Goal: Task Accomplishment & Management: Manage account settings

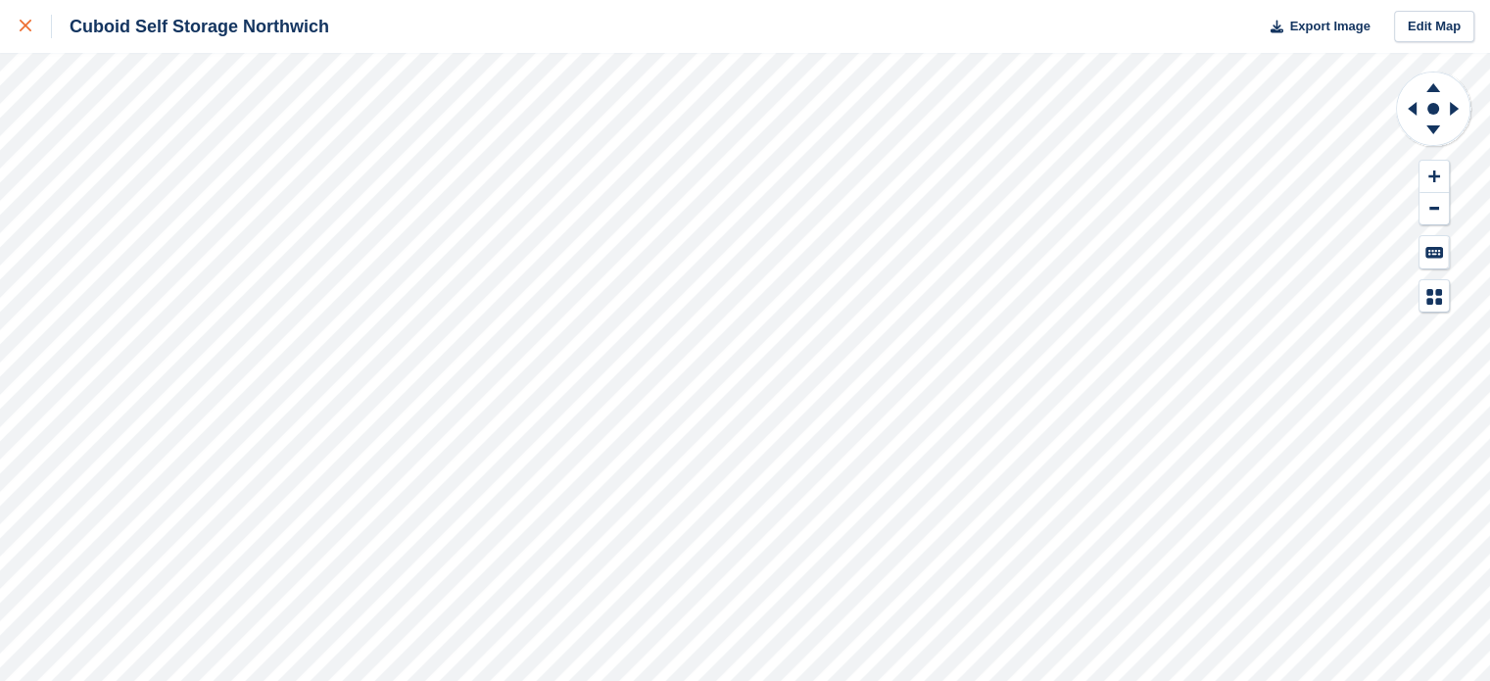
click at [35, 28] on div at bounding box center [36, 27] width 32 height 24
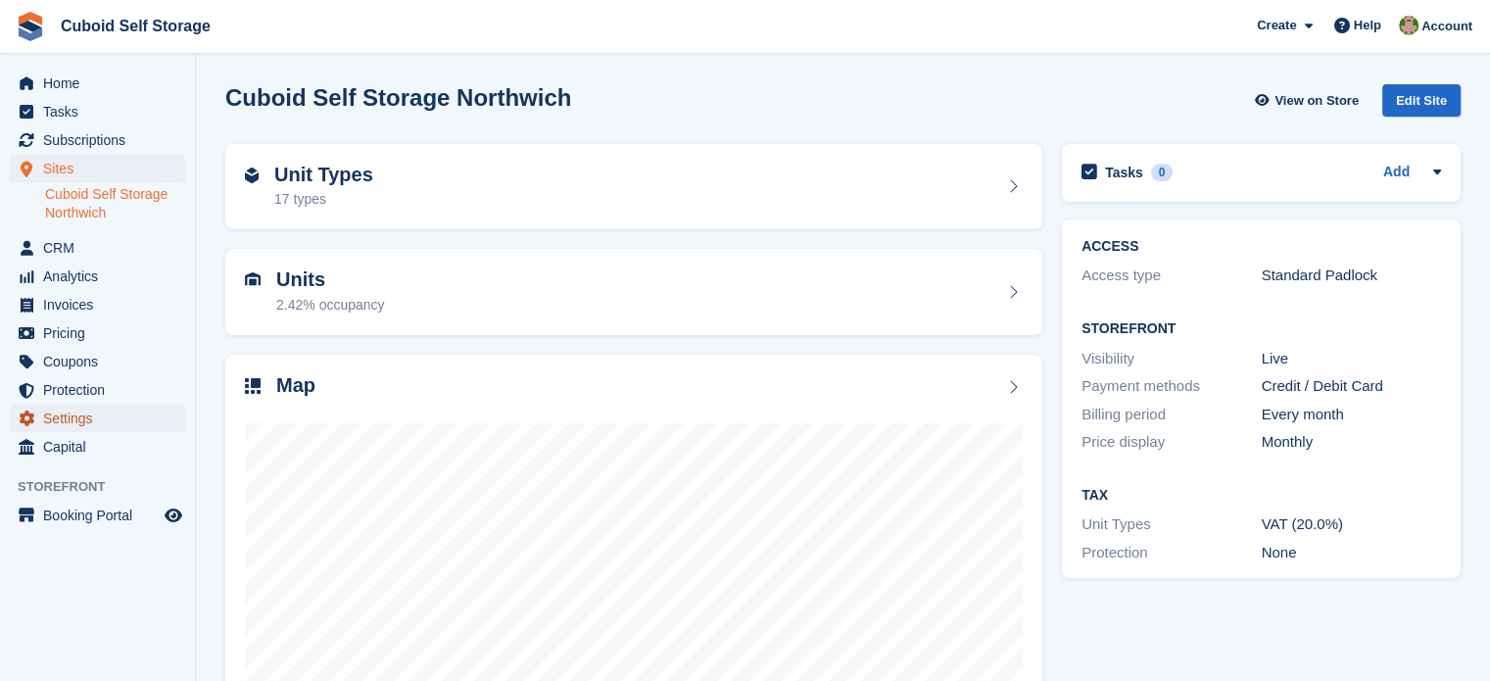
click at [111, 420] on span "Settings" at bounding box center [102, 417] width 118 height 27
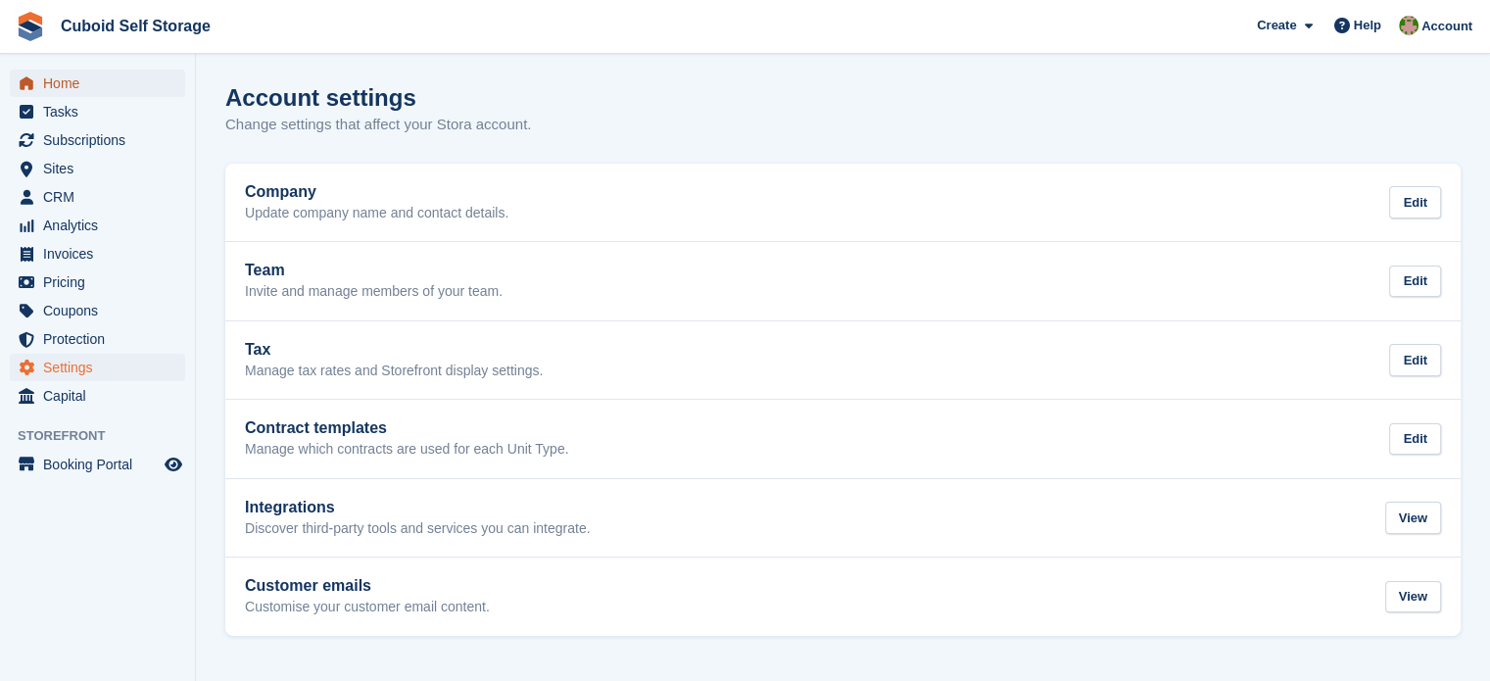
click at [101, 89] on span "Home" at bounding box center [102, 83] width 118 height 27
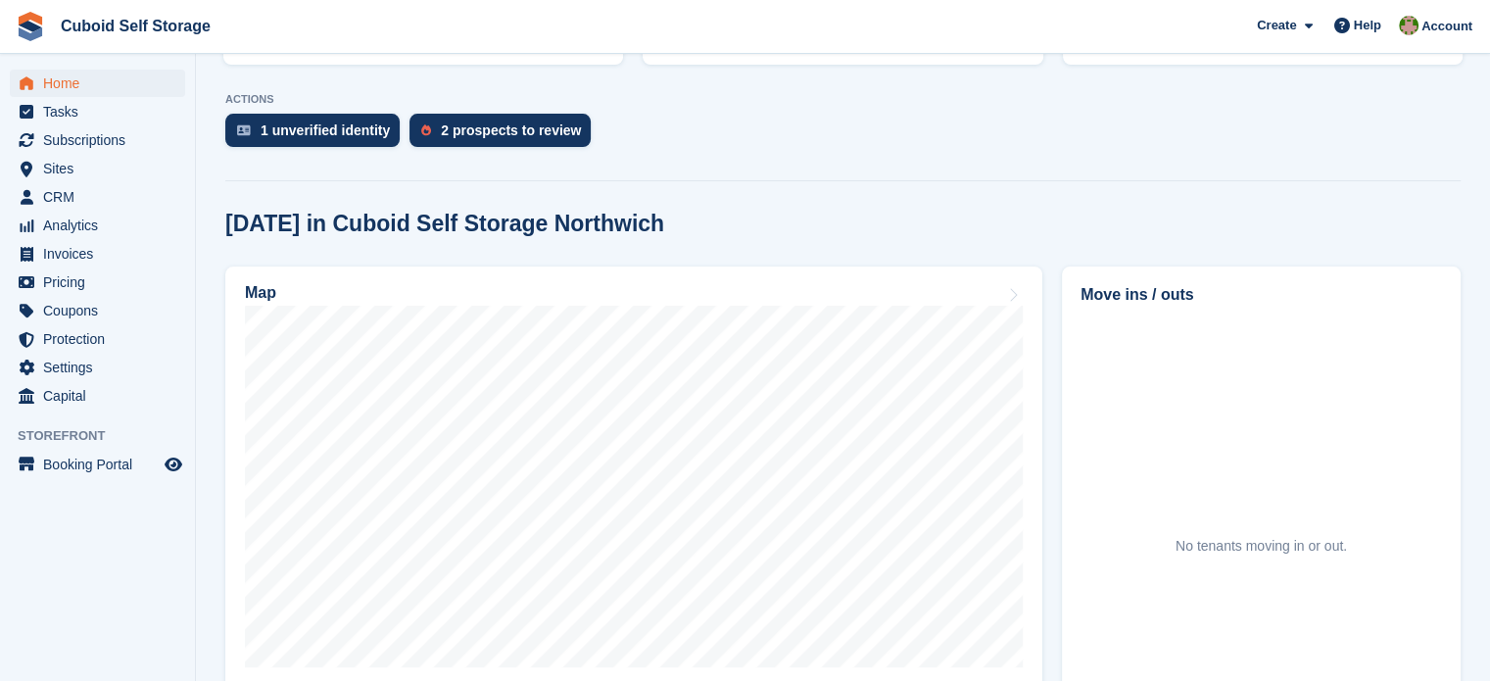
scroll to position [392, 0]
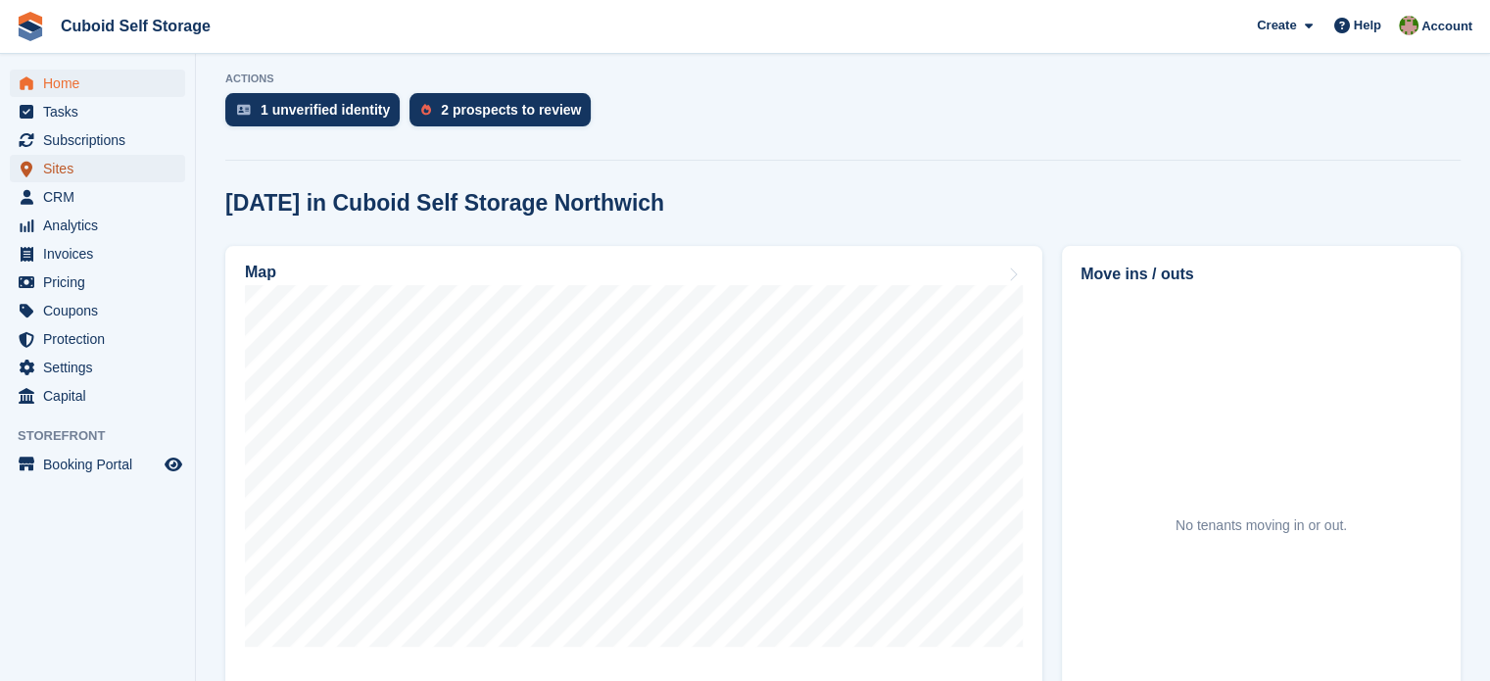
click at [91, 172] on span "Sites" at bounding box center [102, 168] width 118 height 27
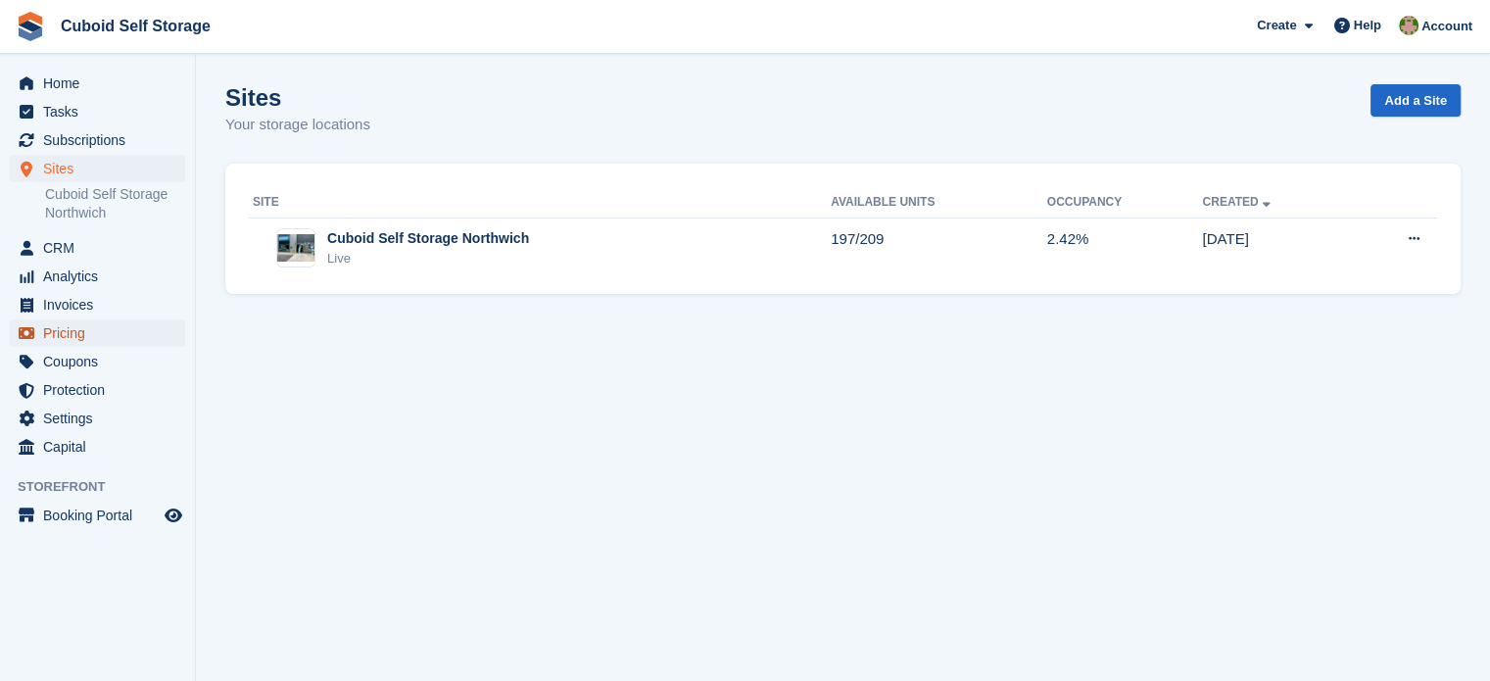
click at [111, 341] on span "Pricing" at bounding box center [102, 332] width 118 height 27
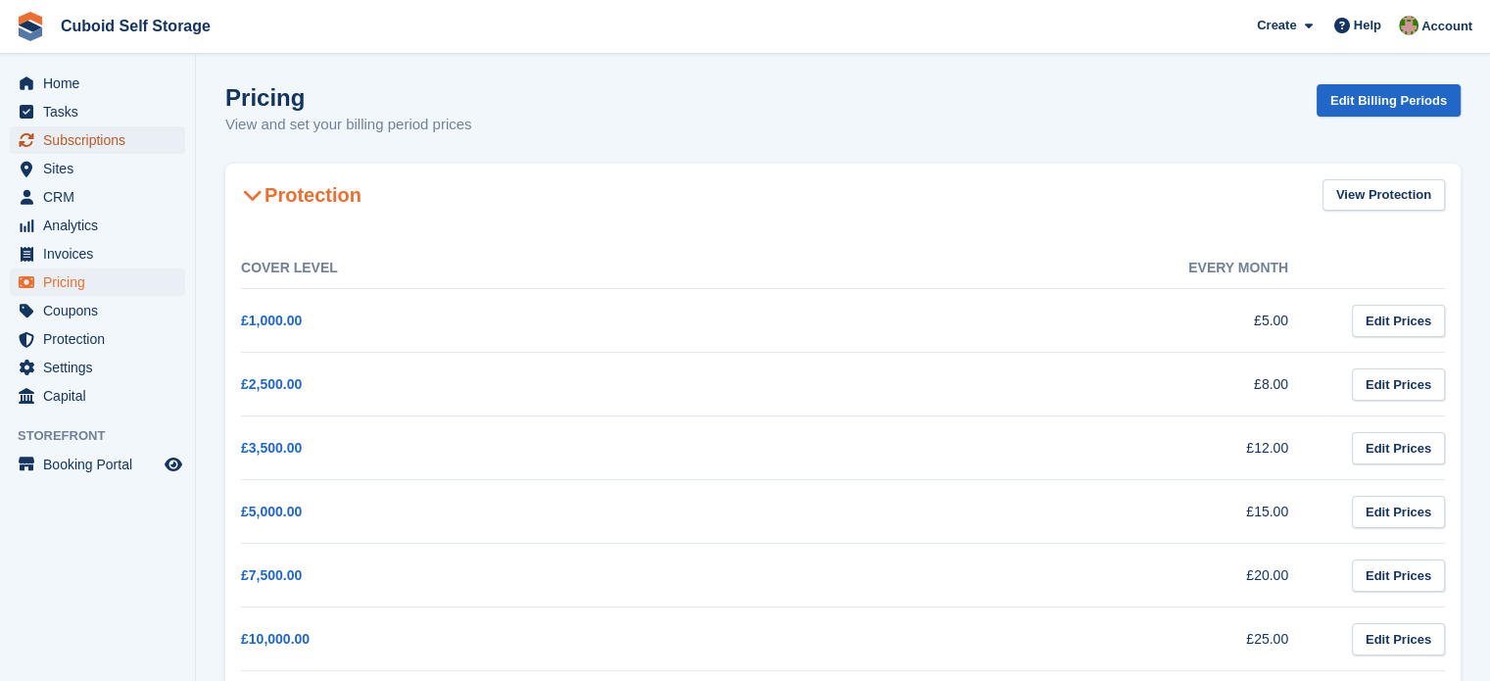
click at [121, 137] on span "Subscriptions" at bounding box center [102, 139] width 118 height 27
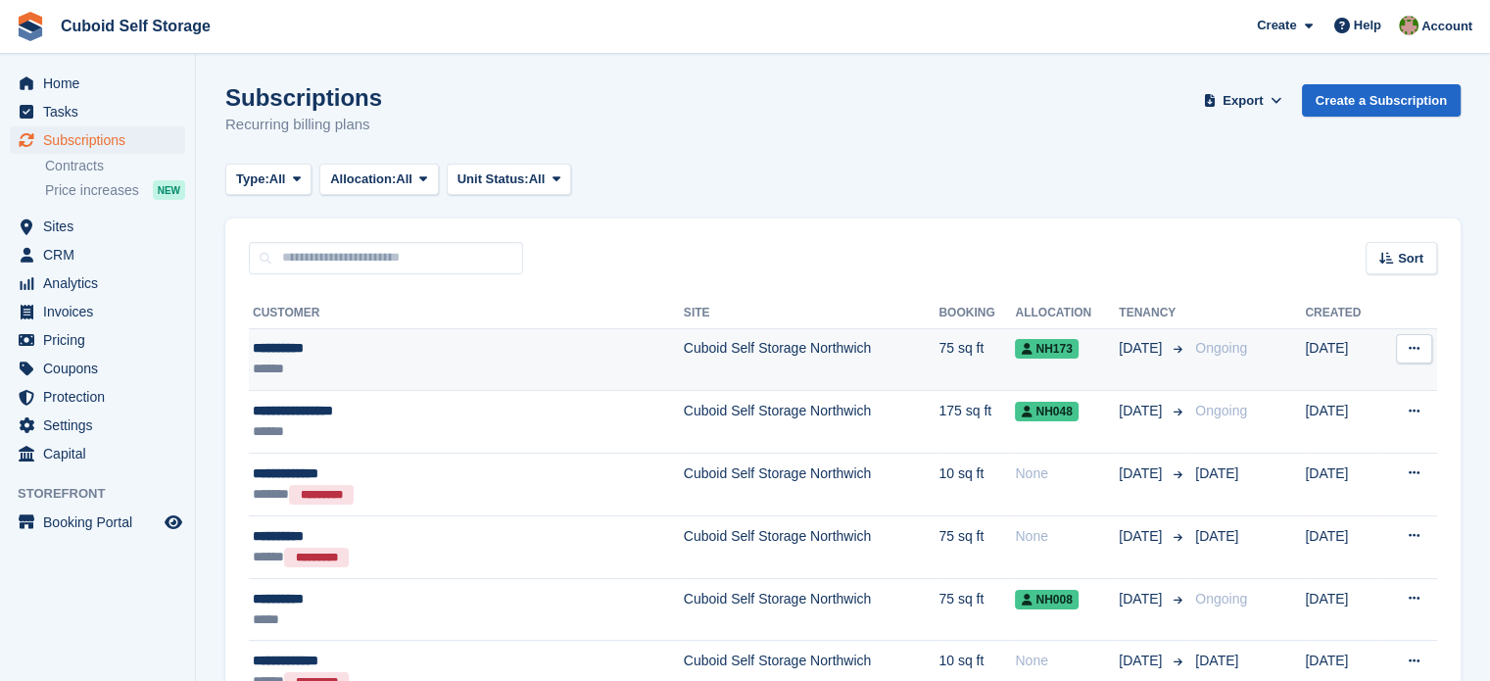
click at [1410, 353] on icon at bounding box center [1413, 348] width 11 height 13
click at [1337, 379] on p "View customer" at bounding box center [1338, 386] width 170 height 25
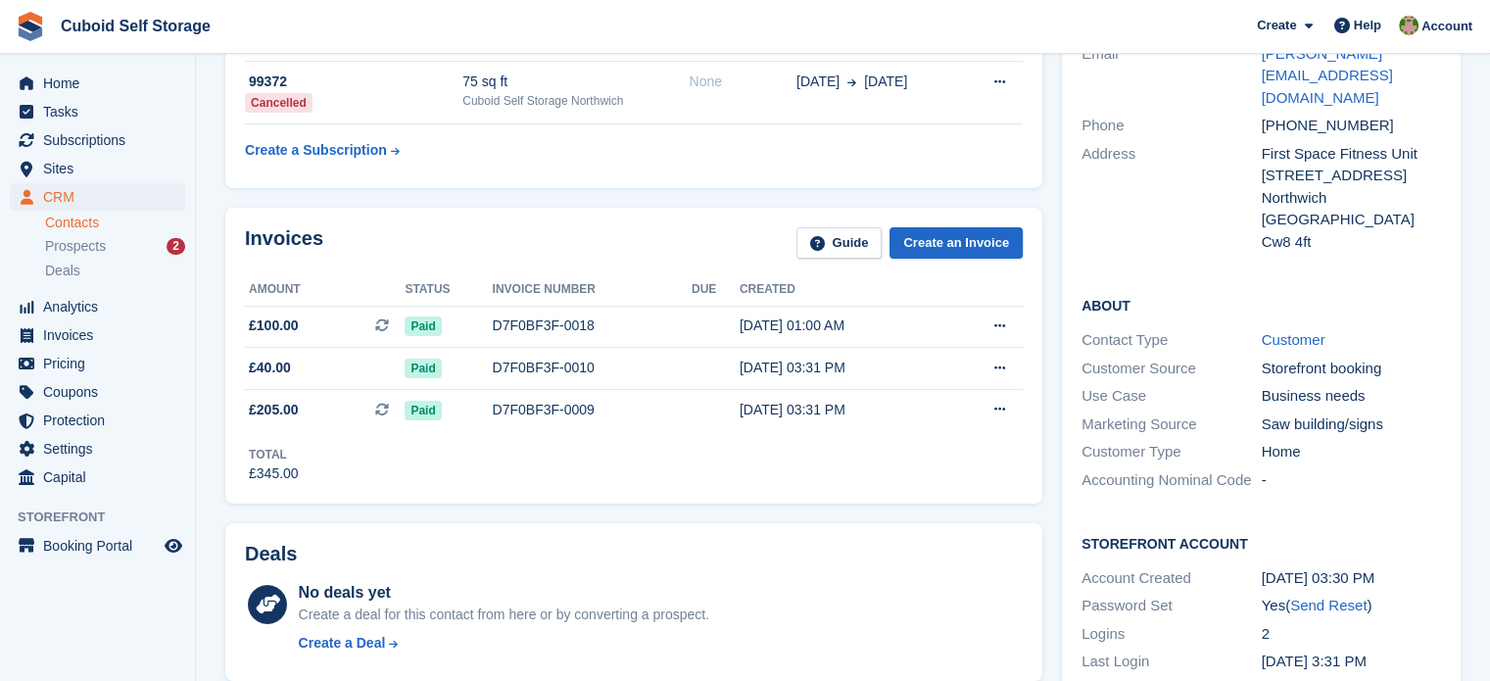
scroll to position [196, 0]
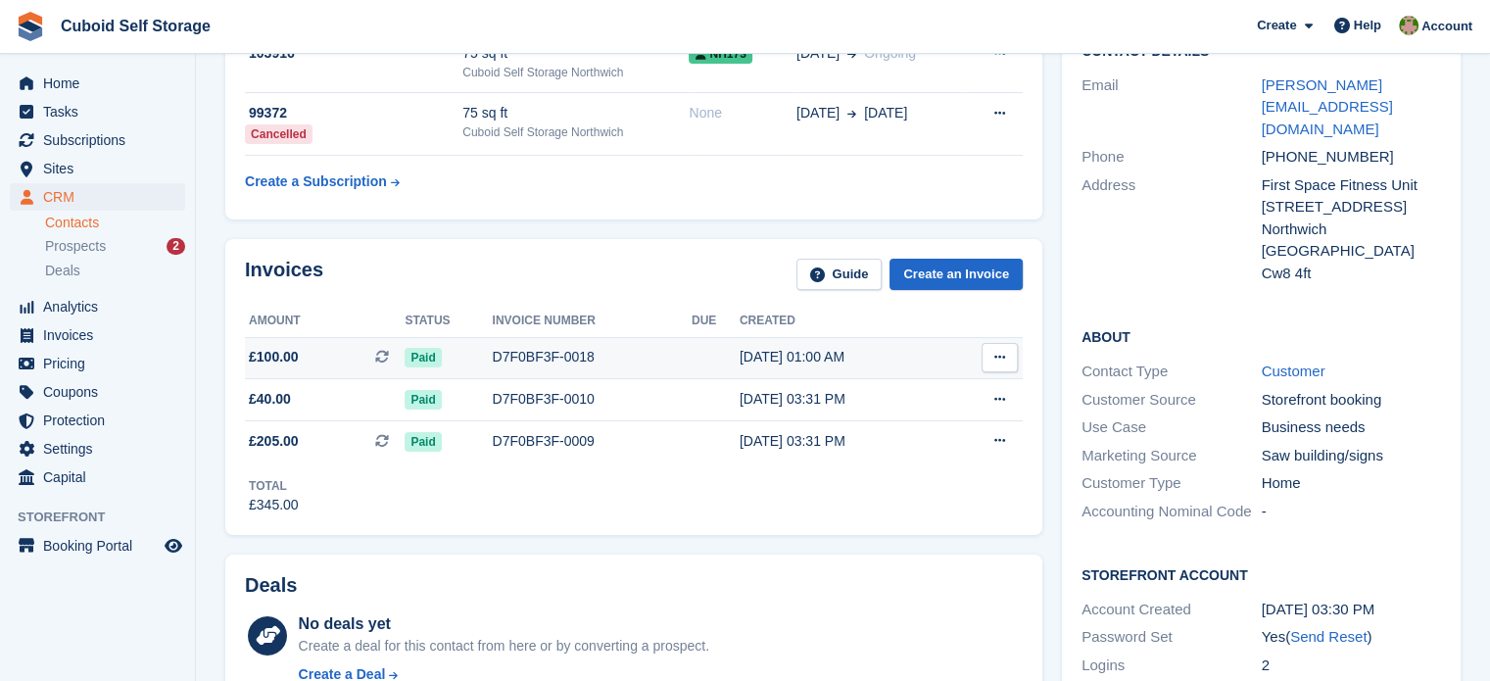
click at [298, 355] on span "£100.00 This is a recurring subscription invoice." at bounding box center [325, 357] width 160 height 21
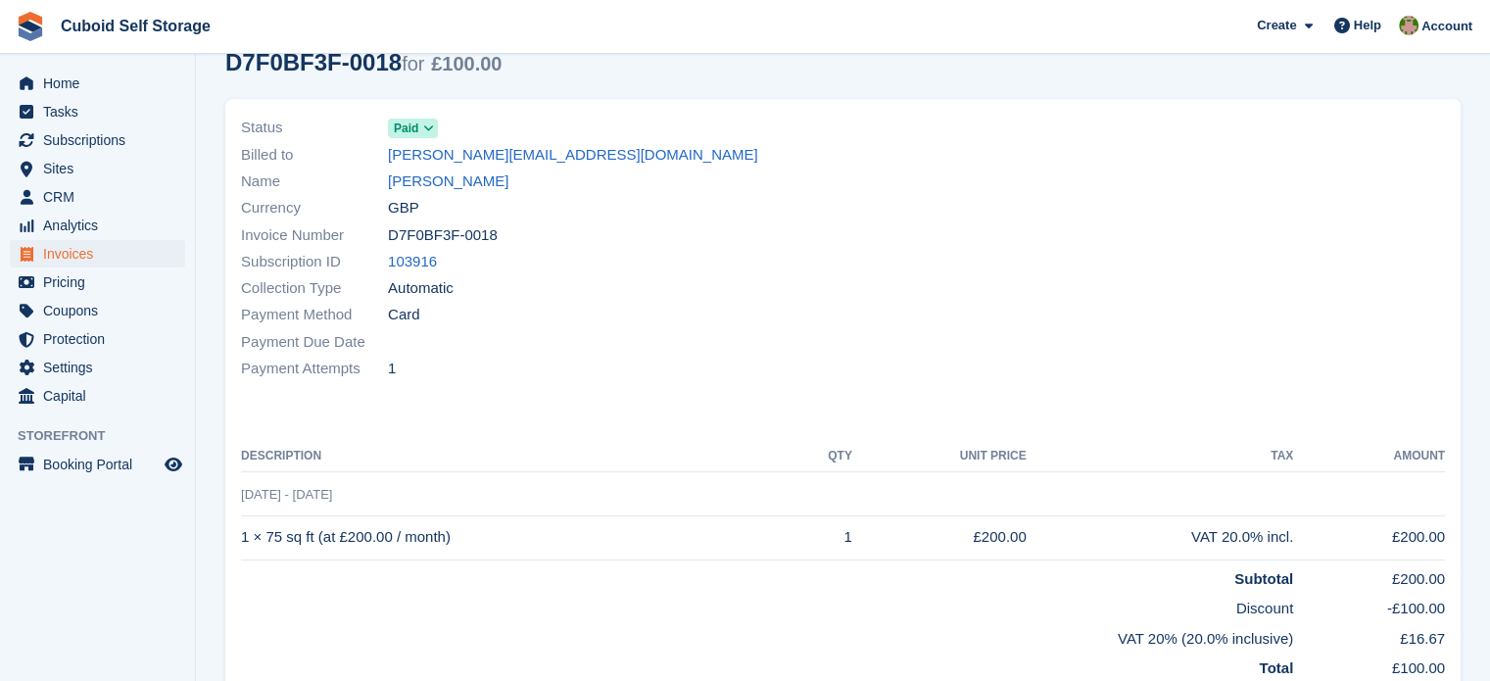
scroll to position [98, 0]
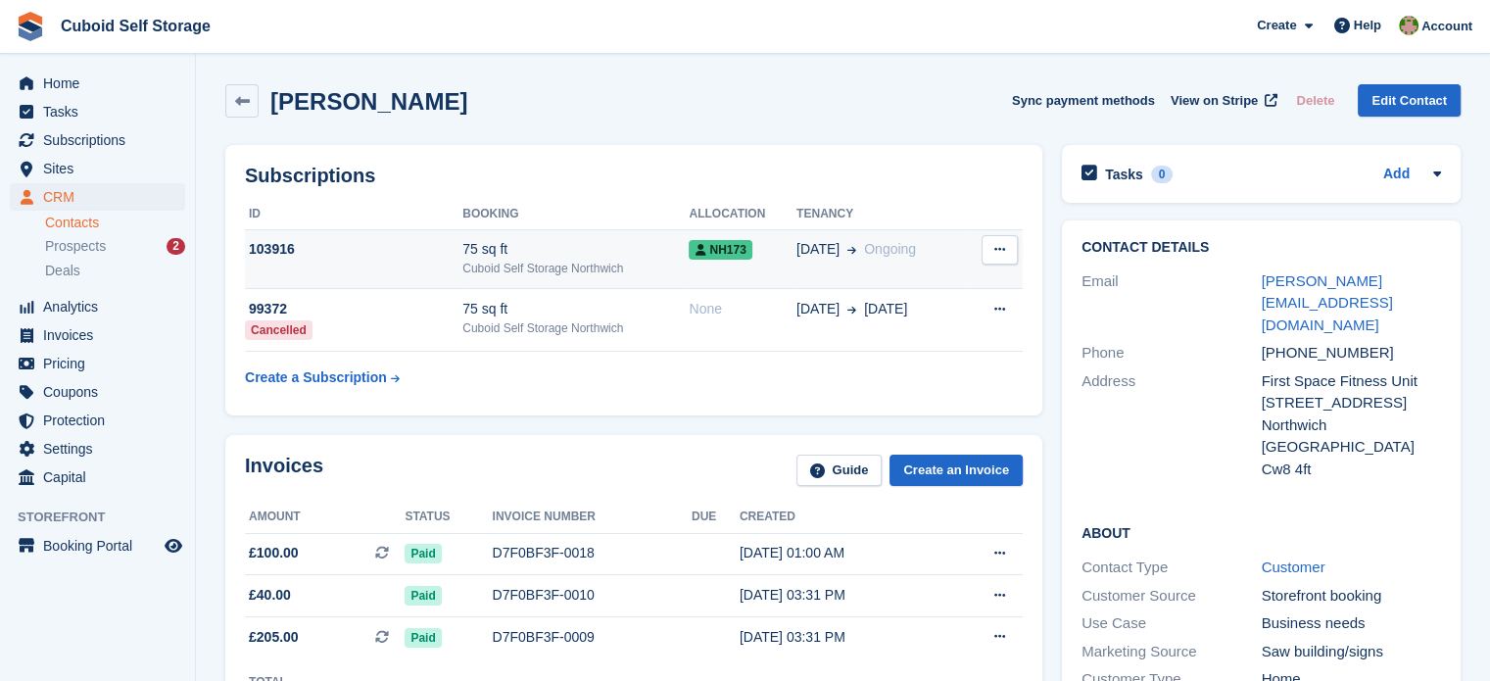
click at [983, 246] on button at bounding box center [999, 249] width 36 height 29
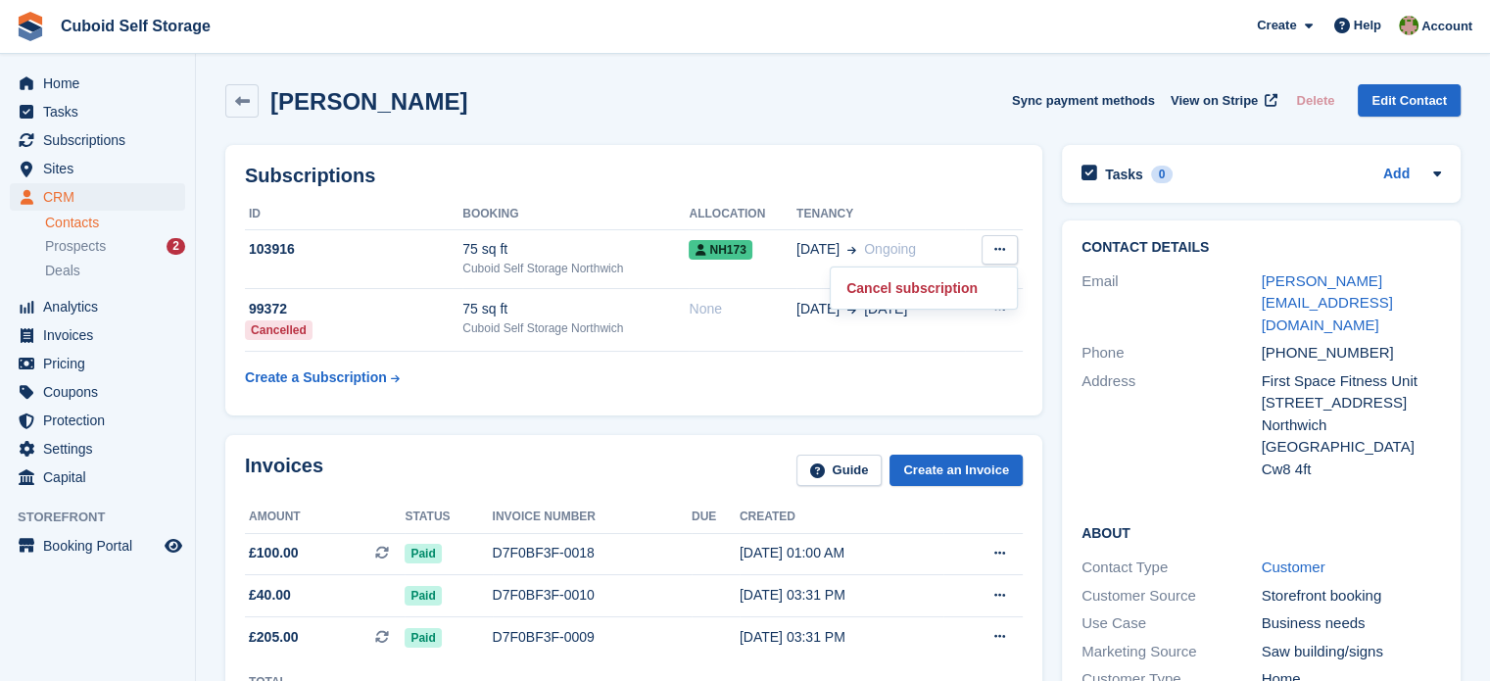
click at [1041, 386] on div "Subscriptions ID Booking Allocation Tenancy 103916 75 sq ft Cuboid Self Storage…" at bounding box center [633, 280] width 817 height 270
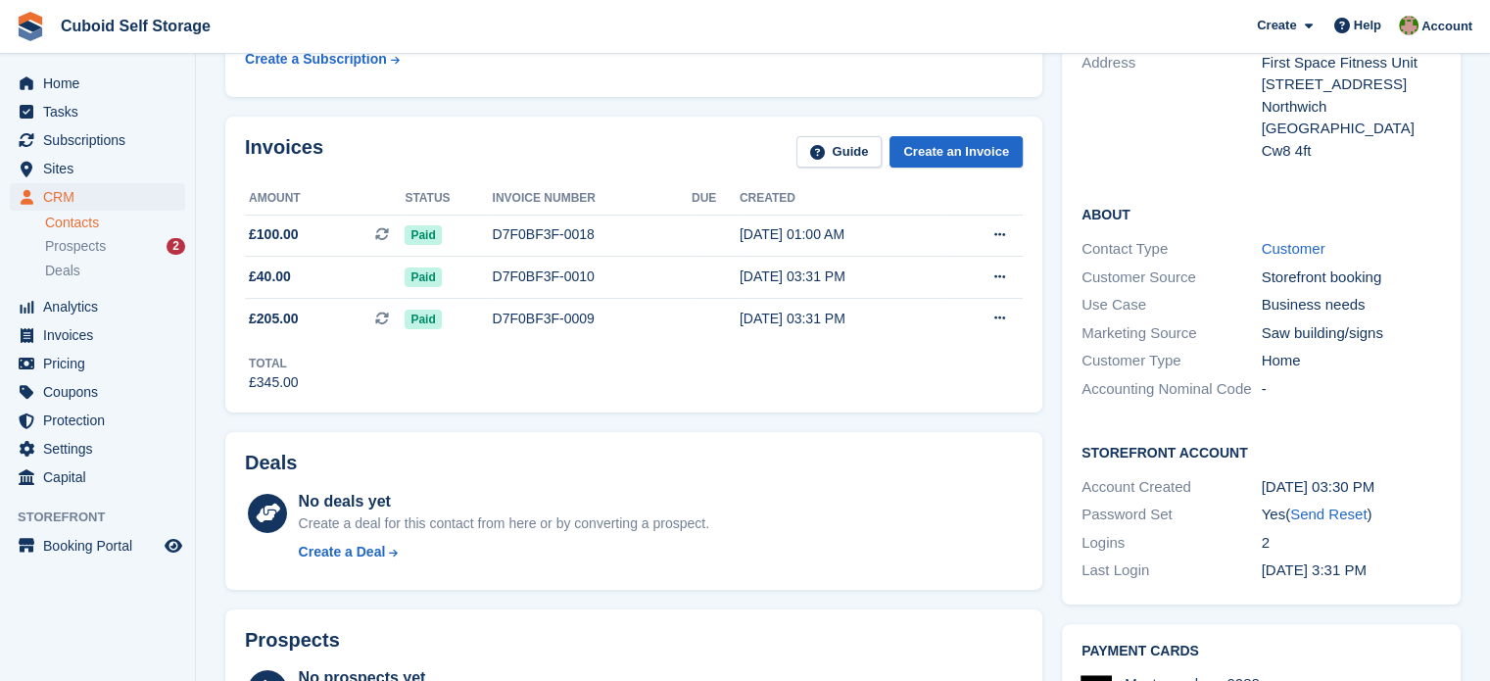
scroll to position [196, 0]
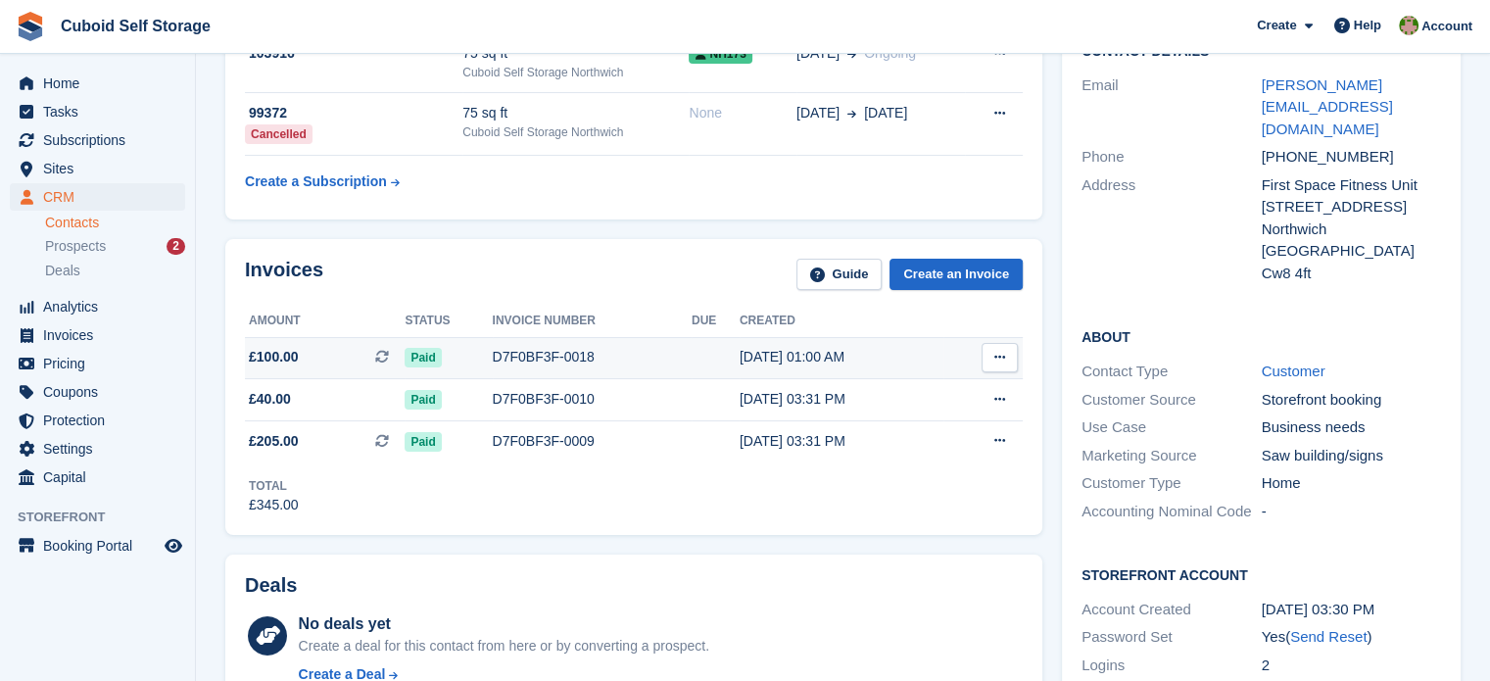
click at [1007, 349] on button at bounding box center [999, 357] width 36 height 29
click at [880, 466] on p "View Subscription" at bounding box center [923, 468] width 170 height 25
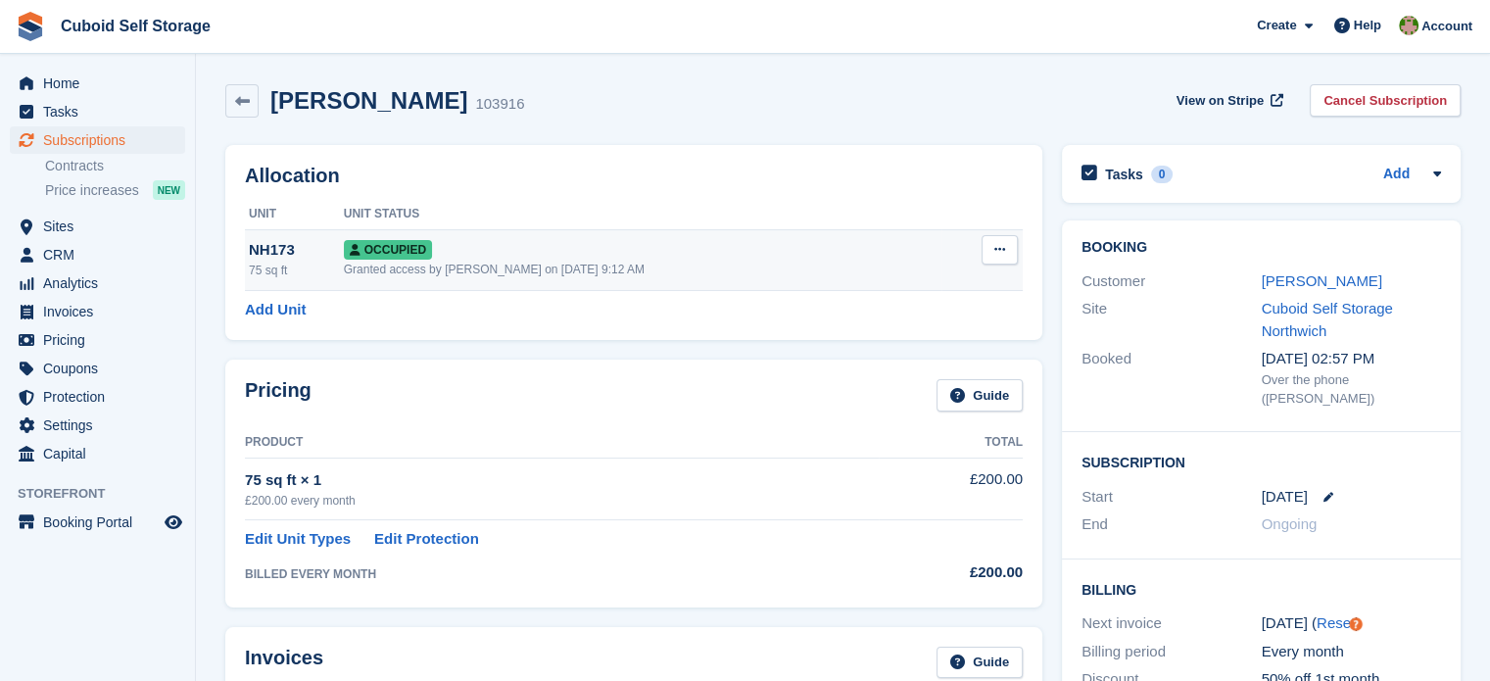
click at [991, 250] on button at bounding box center [999, 249] width 36 height 29
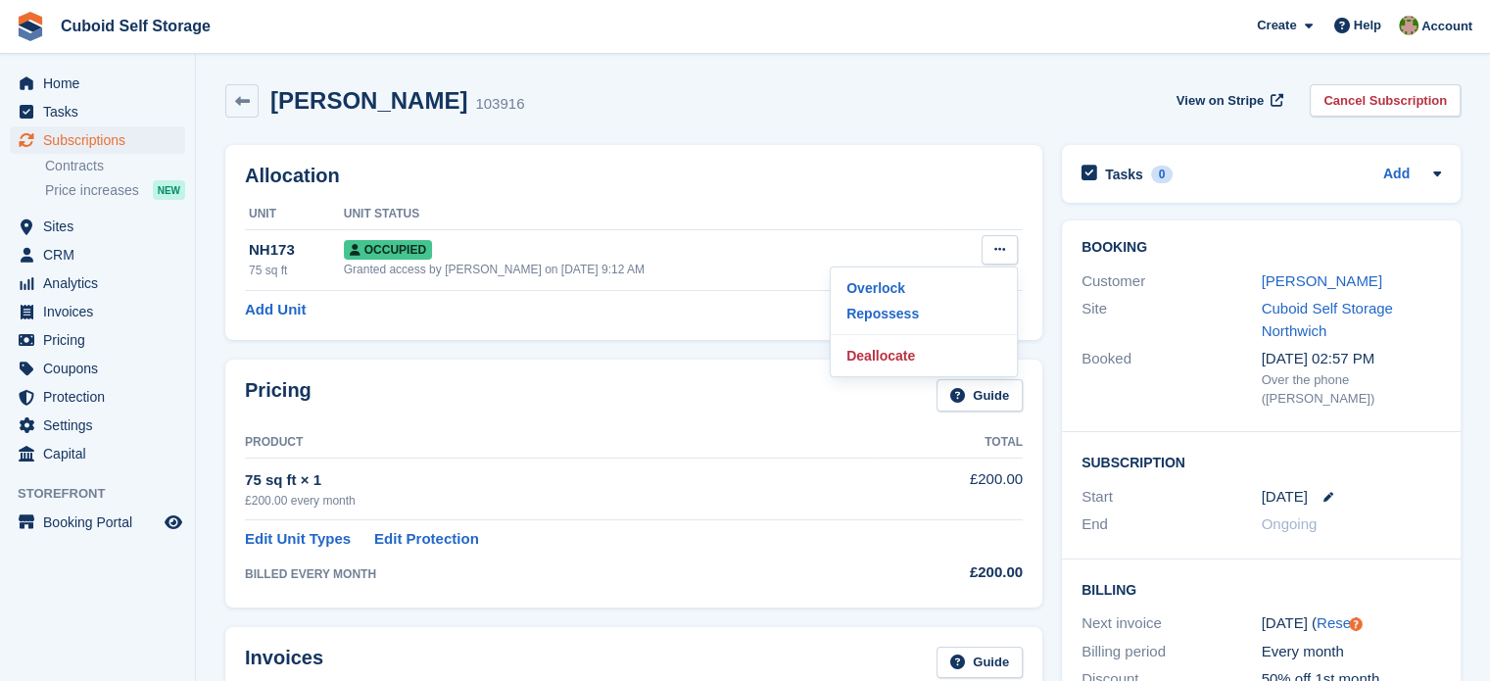
click at [1061, 103] on div "Lee Gordon 103916 View on Stripe Cancel Subscription" at bounding box center [842, 100] width 1235 height 33
click at [282, 308] on link "Add Unit" at bounding box center [275, 310] width 61 height 23
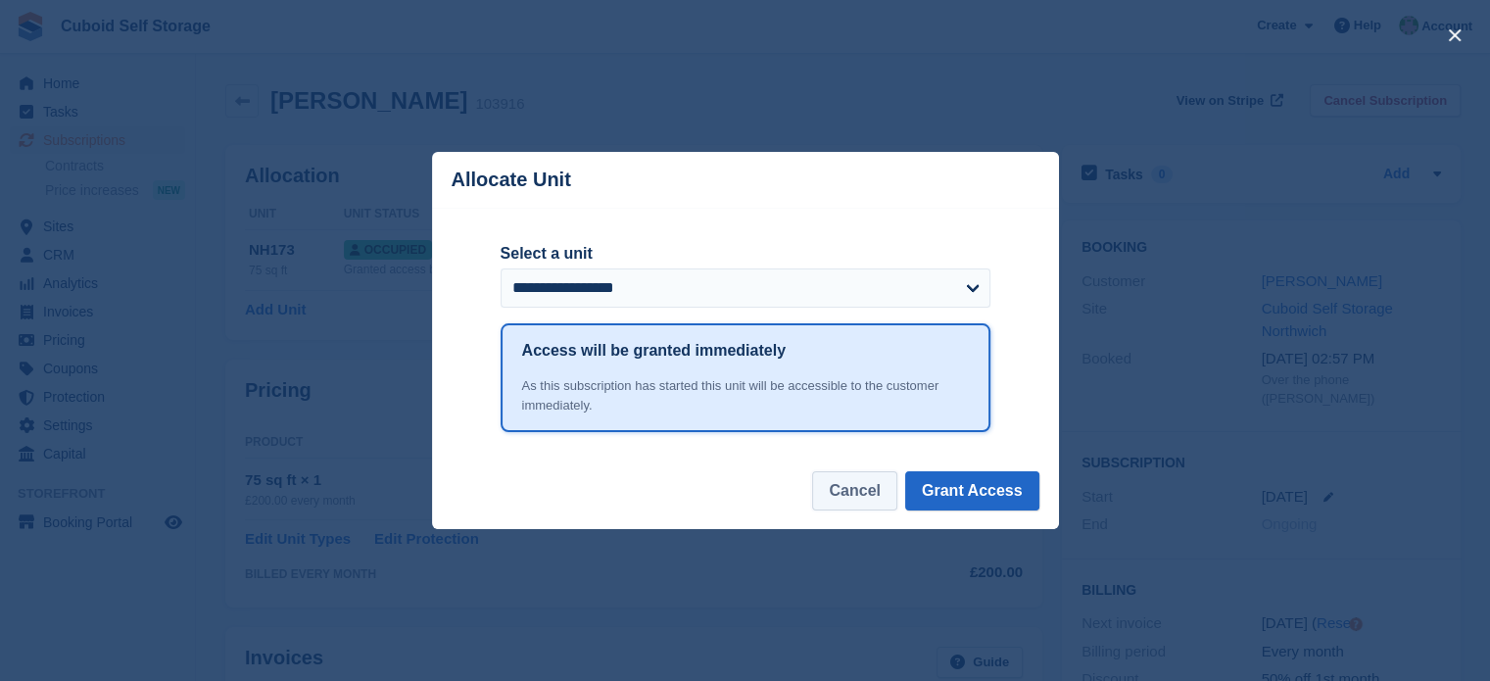
click at [864, 490] on button "Cancel" at bounding box center [854, 490] width 84 height 39
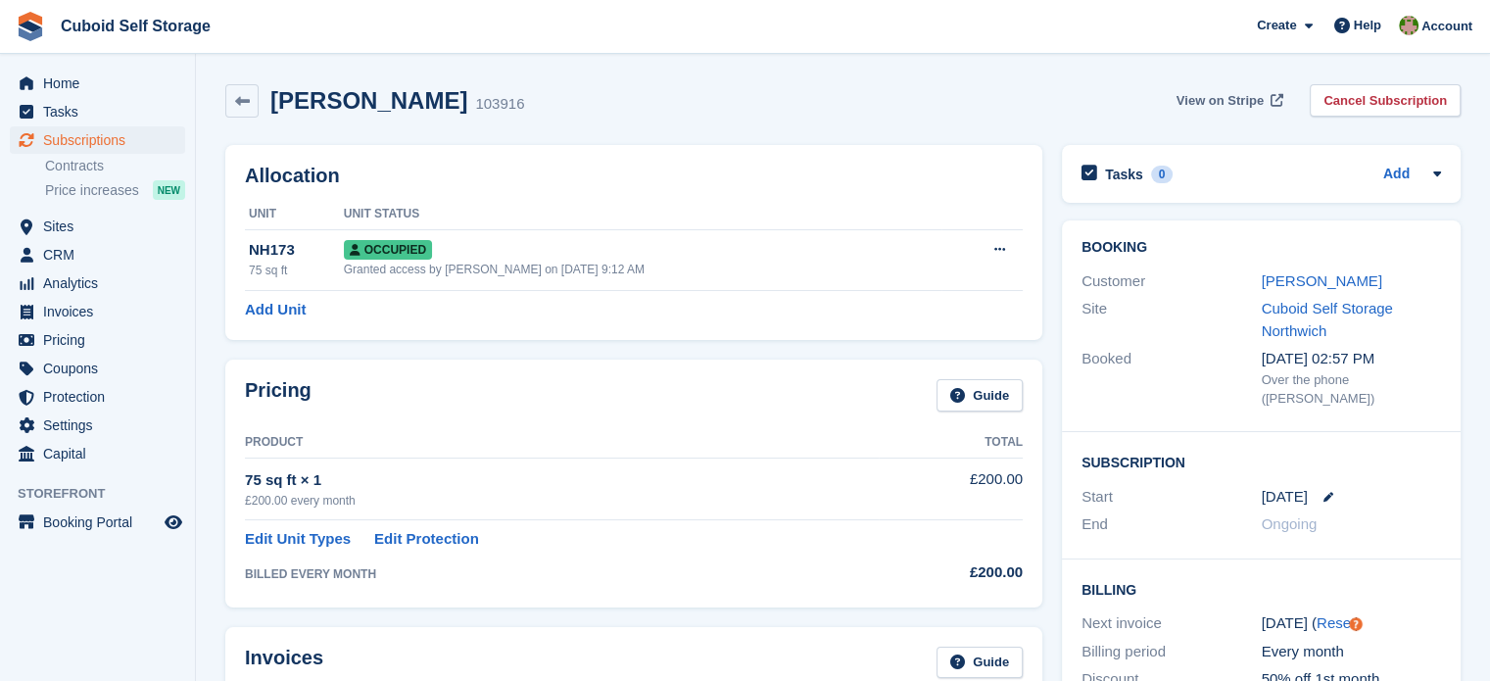
click at [1251, 97] on span "View on Stripe" at bounding box center [1219, 101] width 87 height 20
click at [1208, 281] on div "Customer" at bounding box center [1171, 281] width 180 height 23
click at [1215, 457] on div "Subscription Start 1 Sep End Ongoing" at bounding box center [1261, 495] width 399 height 127
click at [1200, 285] on div "Customer" at bounding box center [1171, 281] width 180 height 23
drag, startPoint x: 1200, startPoint y: 281, endPoint x: 1130, endPoint y: 272, distance: 70.1
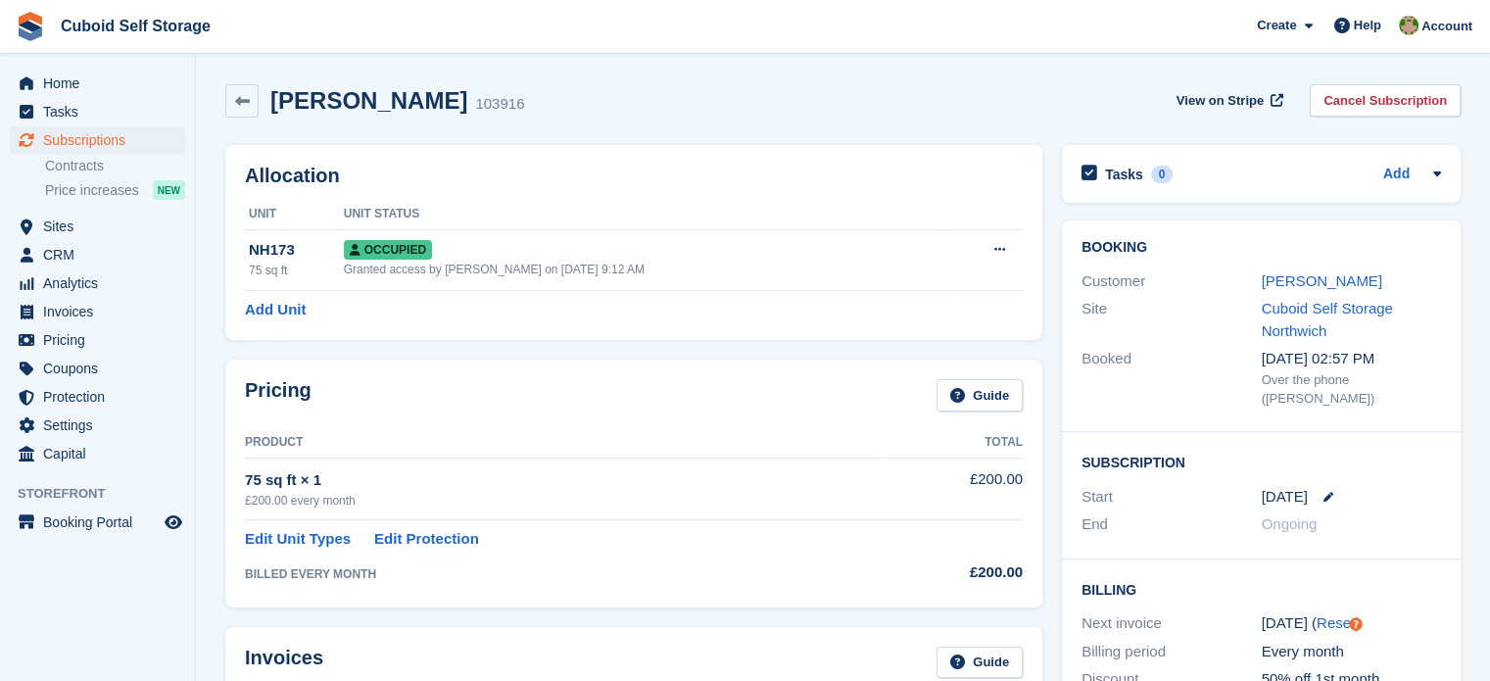
click at [1188, 281] on div "Customer" at bounding box center [1171, 281] width 180 height 23
click at [1130, 272] on div "Customer" at bounding box center [1171, 281] width 180 height 23
click at [1127, 274] on div "Customer" at bounding box center [1171, 281] width 180 height 23
click at [1324, 276] on link "[PERSON_NAME]" at bounding box center [1321, 280] width 120 height 17
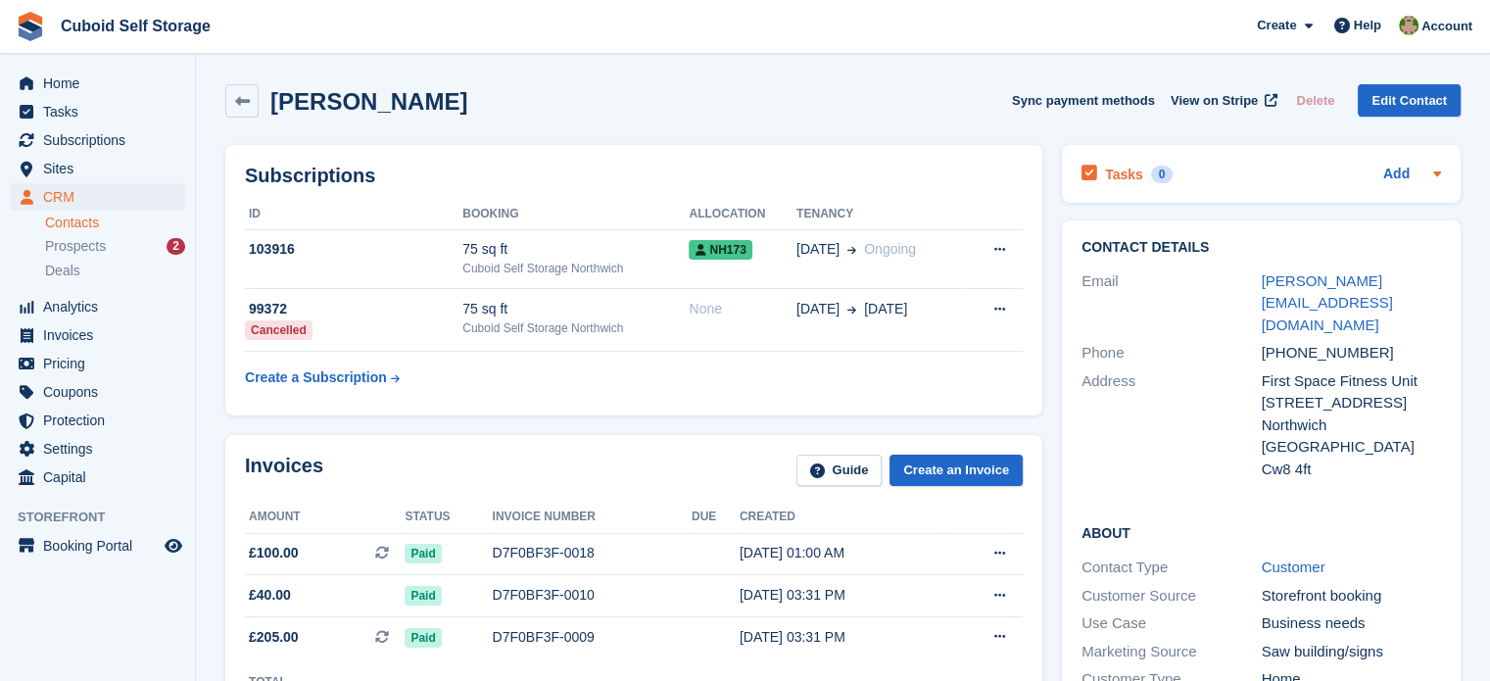
click at [1421, 164] on div "Add" at bounding box center [1412, 175] width 58 height 24
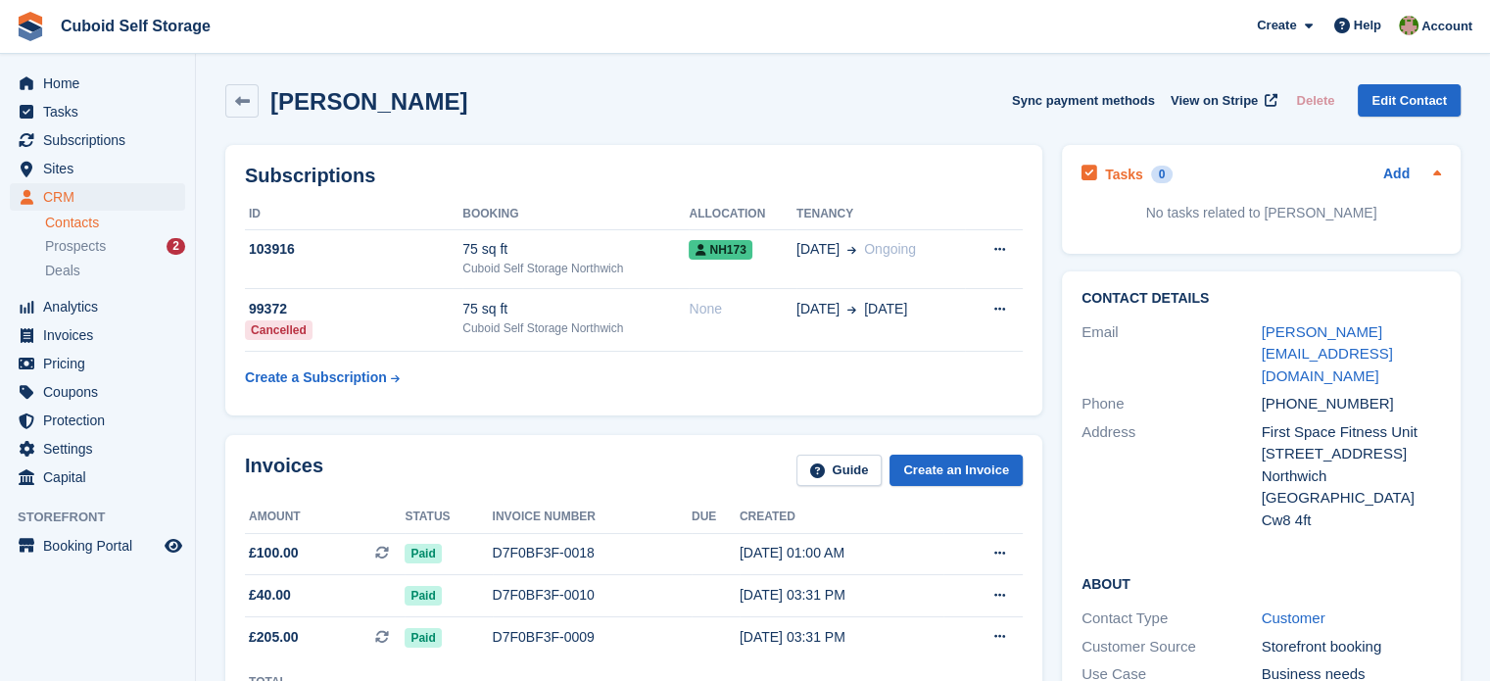
click at [1428, 175] on div at bounding box center [1433, 175] width 16 height 24
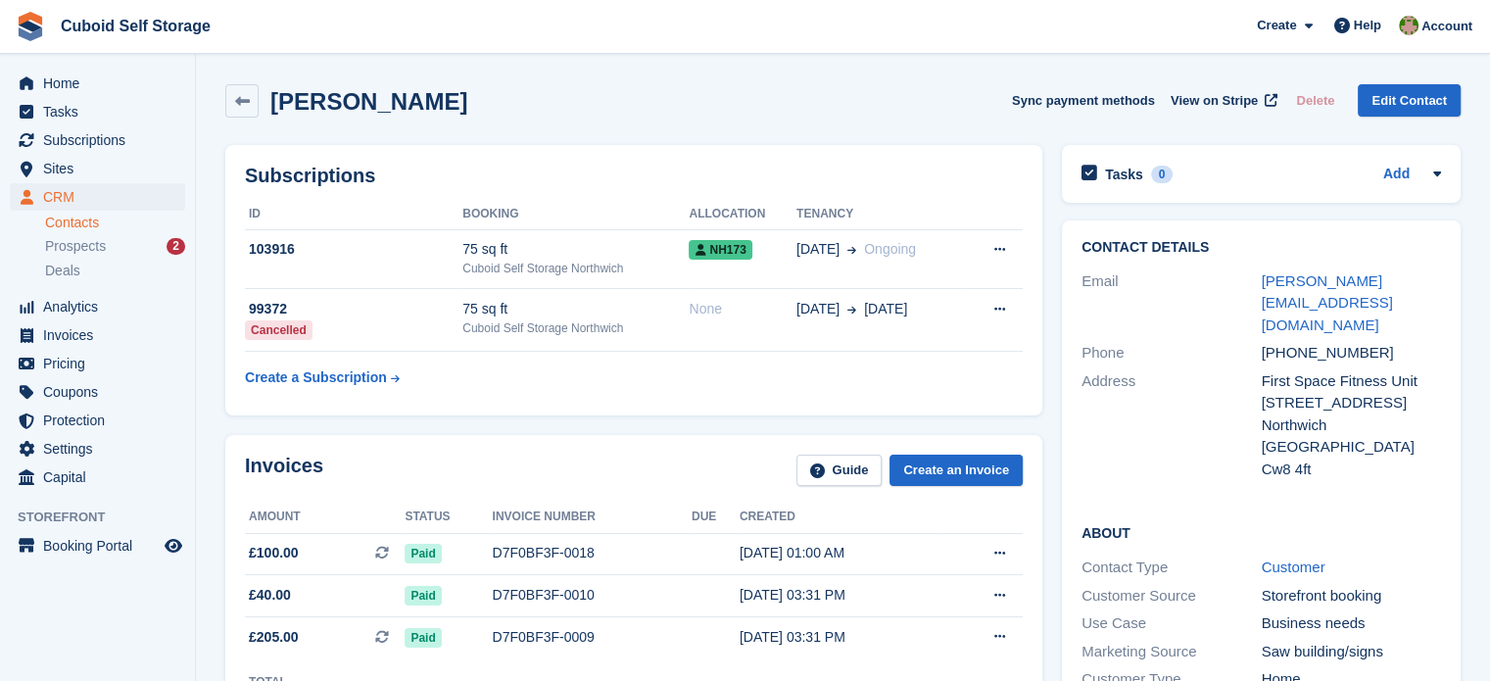
scroll to position [98, 0]
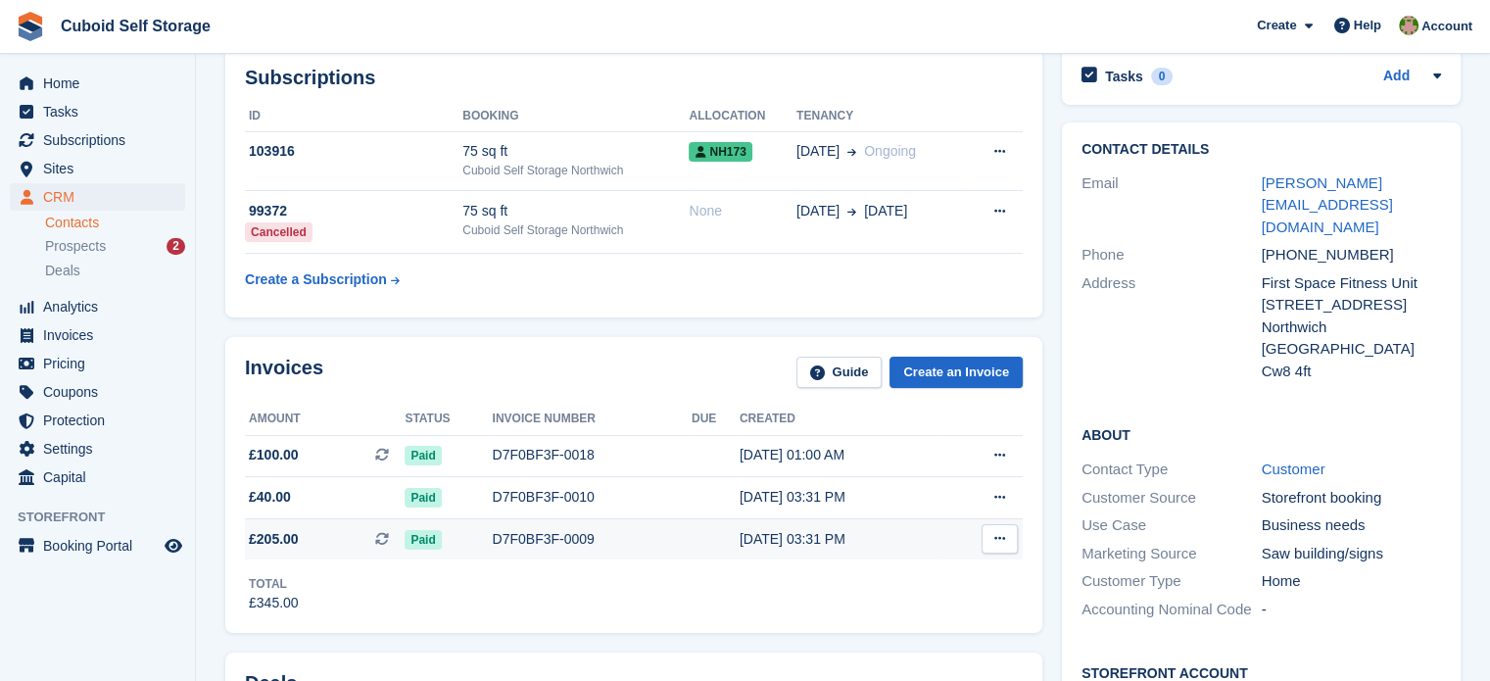
click at [1009, 540] on button at bounding box center [999, 538] width 36 height 29
click at [936, 645] on p "View Subscription" at bounding box center [923, 650] width 170 height 25
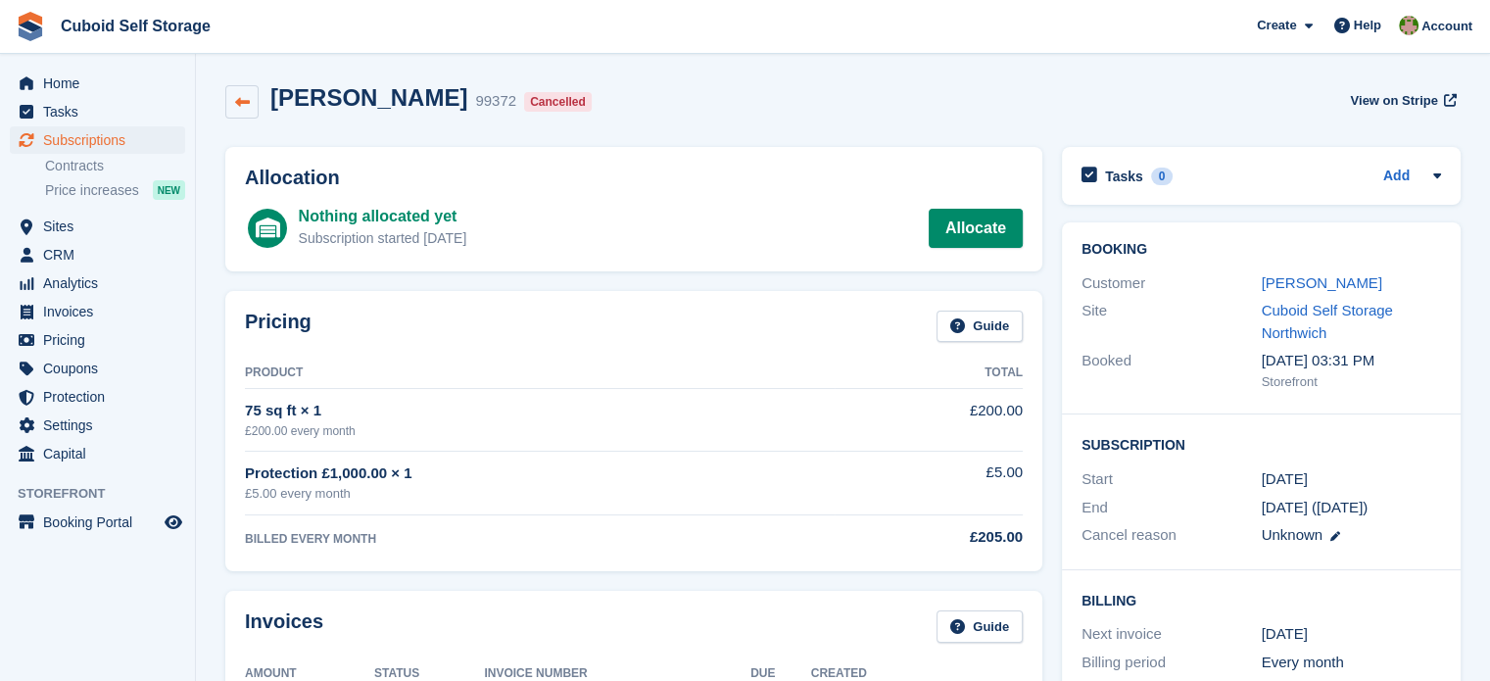
click at [243, 99] on icon at bounding box center [242, 102] width 15 height 15
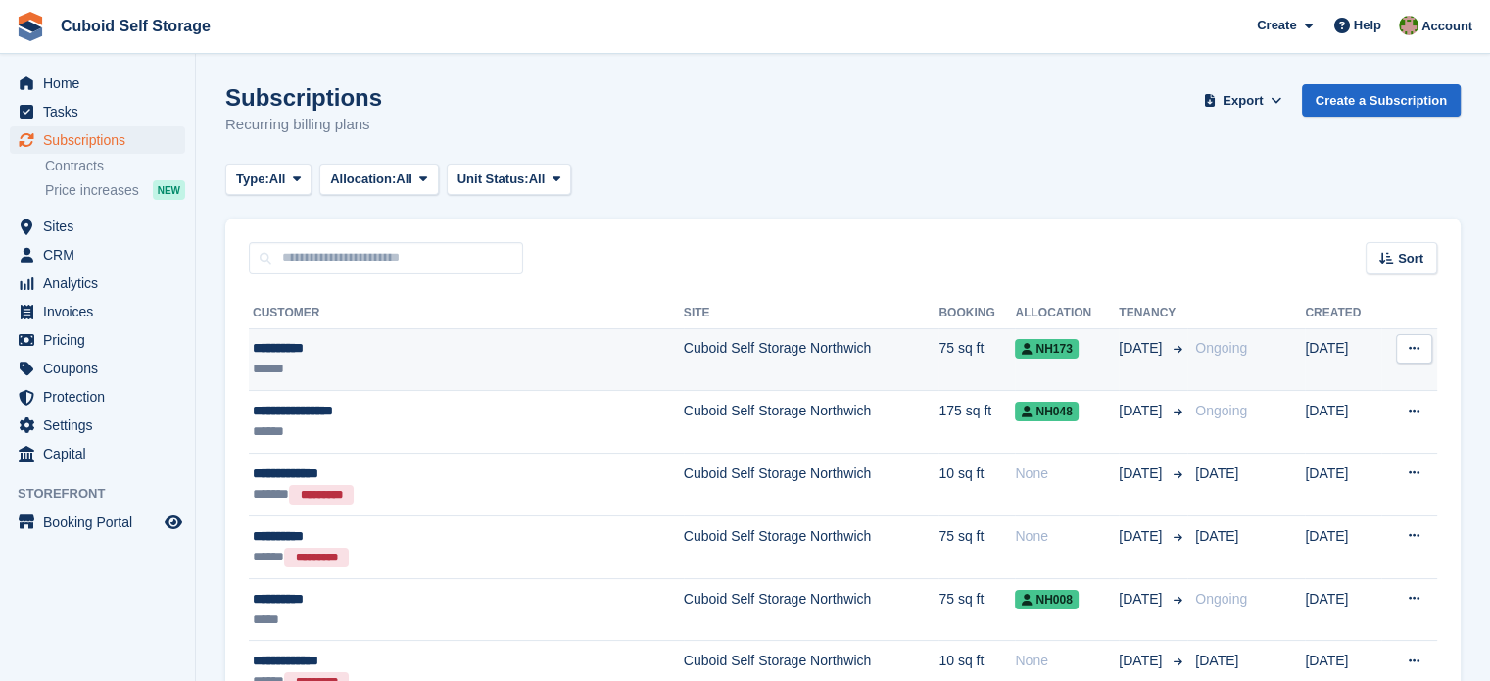
click at [271, 355] on div "**********" at bounding box center [410, 348] width 315 height 21
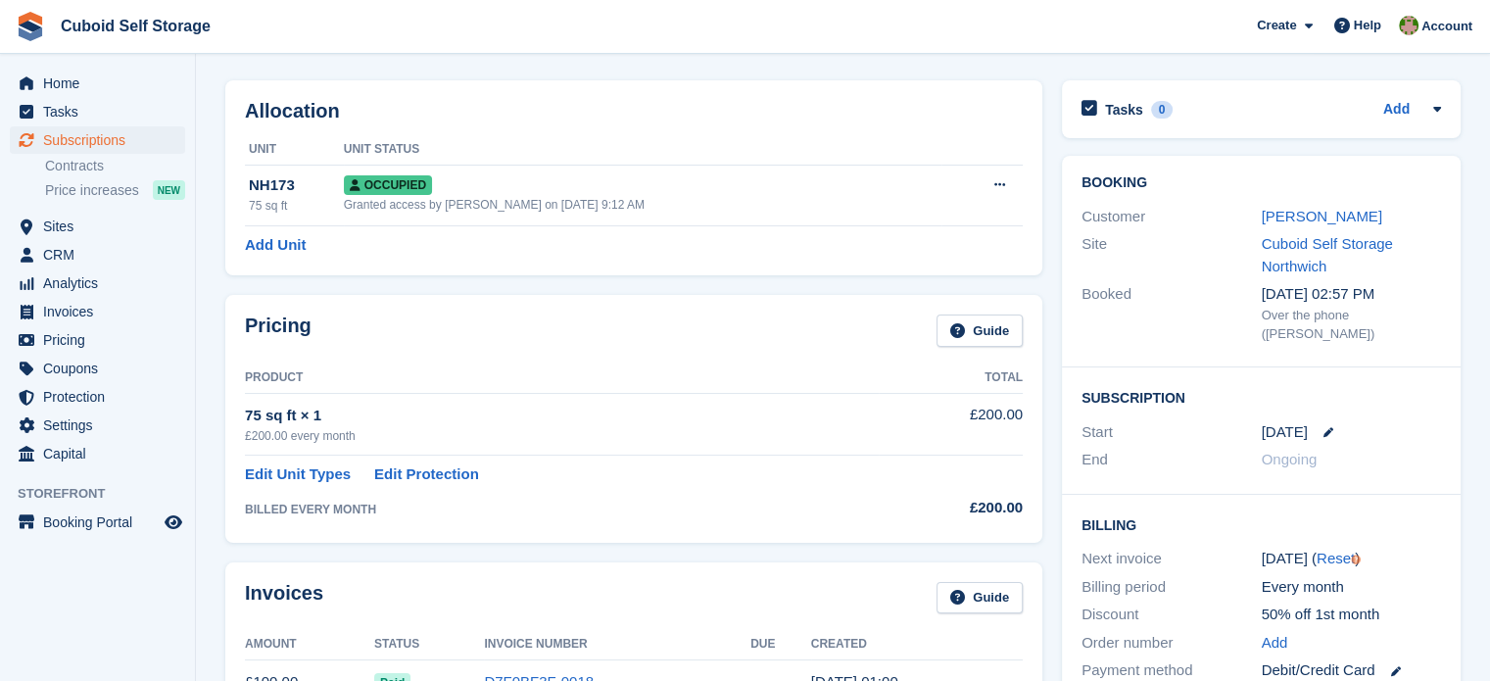
scroll to position [98, 0]
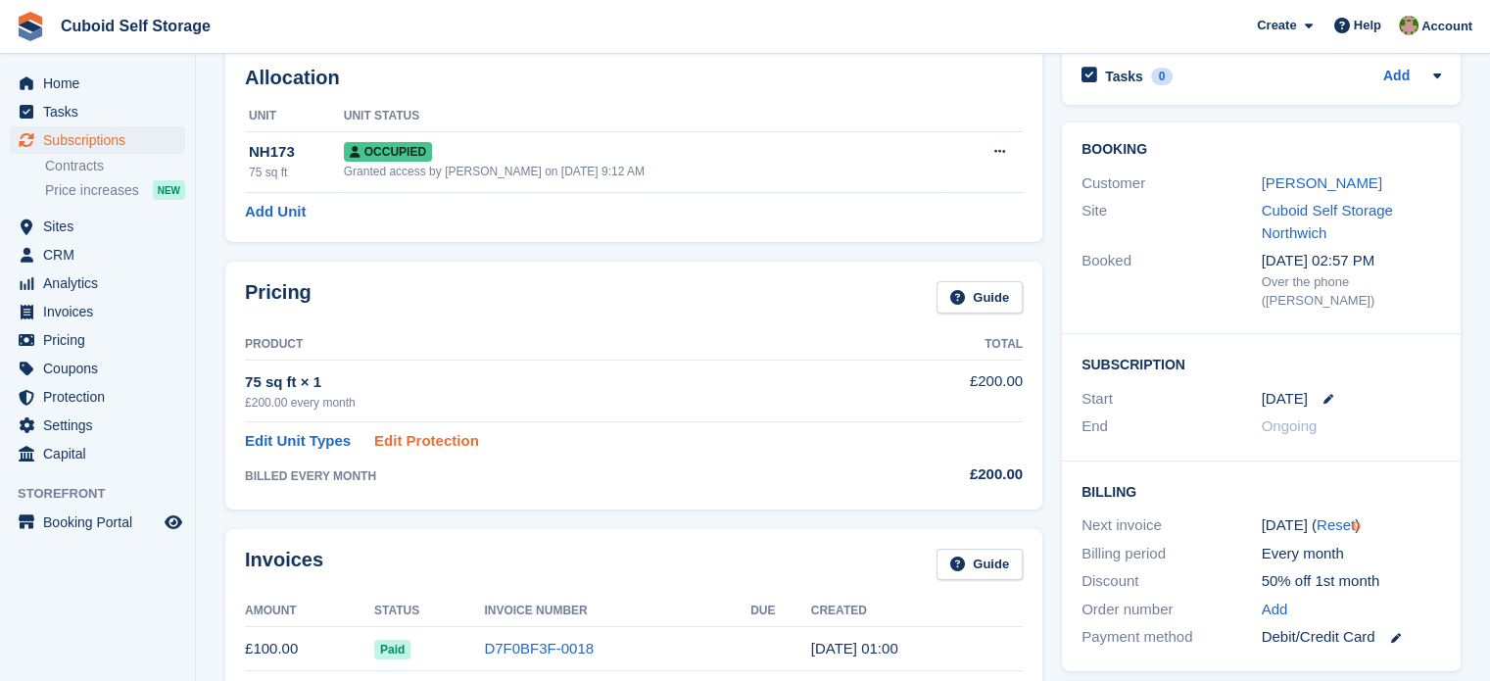
click at [415, 447] on link "Edit Protection" at bounding box center [426, 441] width 105 height 23
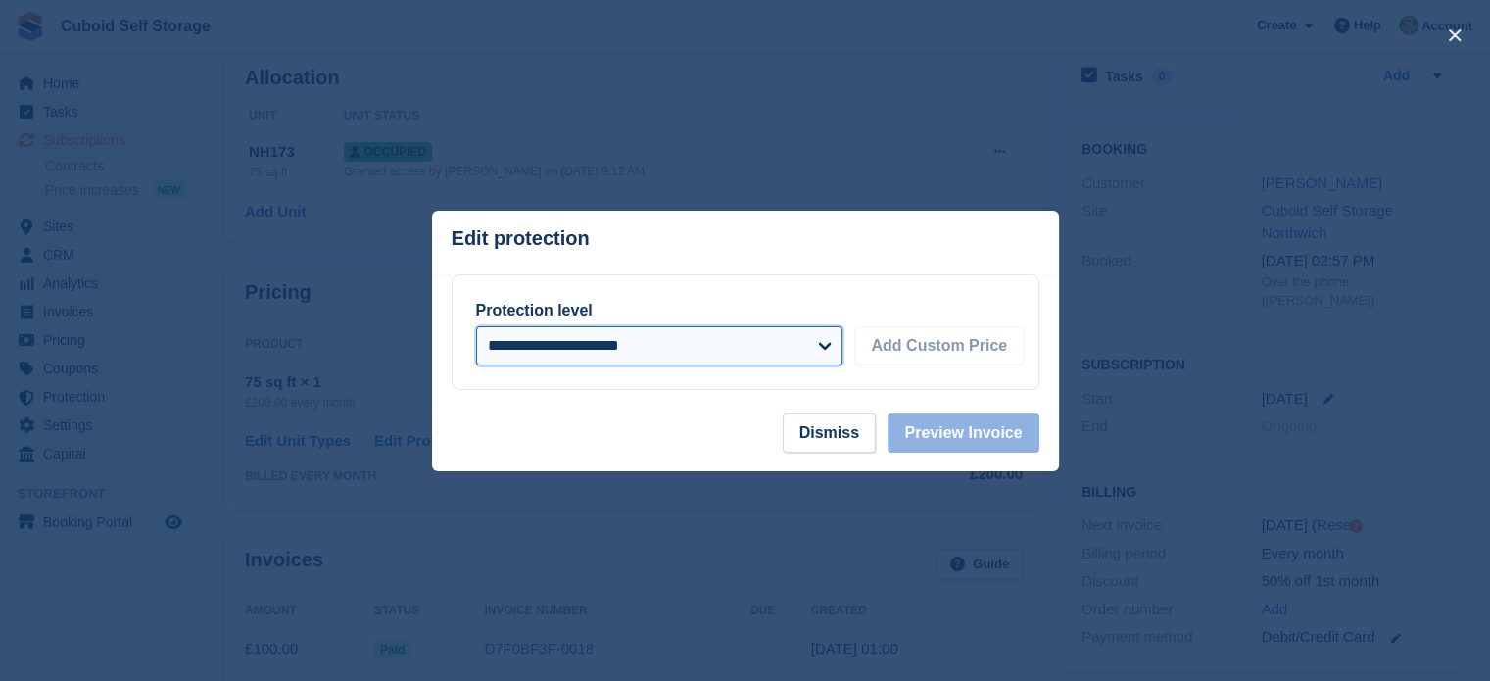
click at [750, 352] on select "**********" at bounding box center [659, 345] width 367 height 39
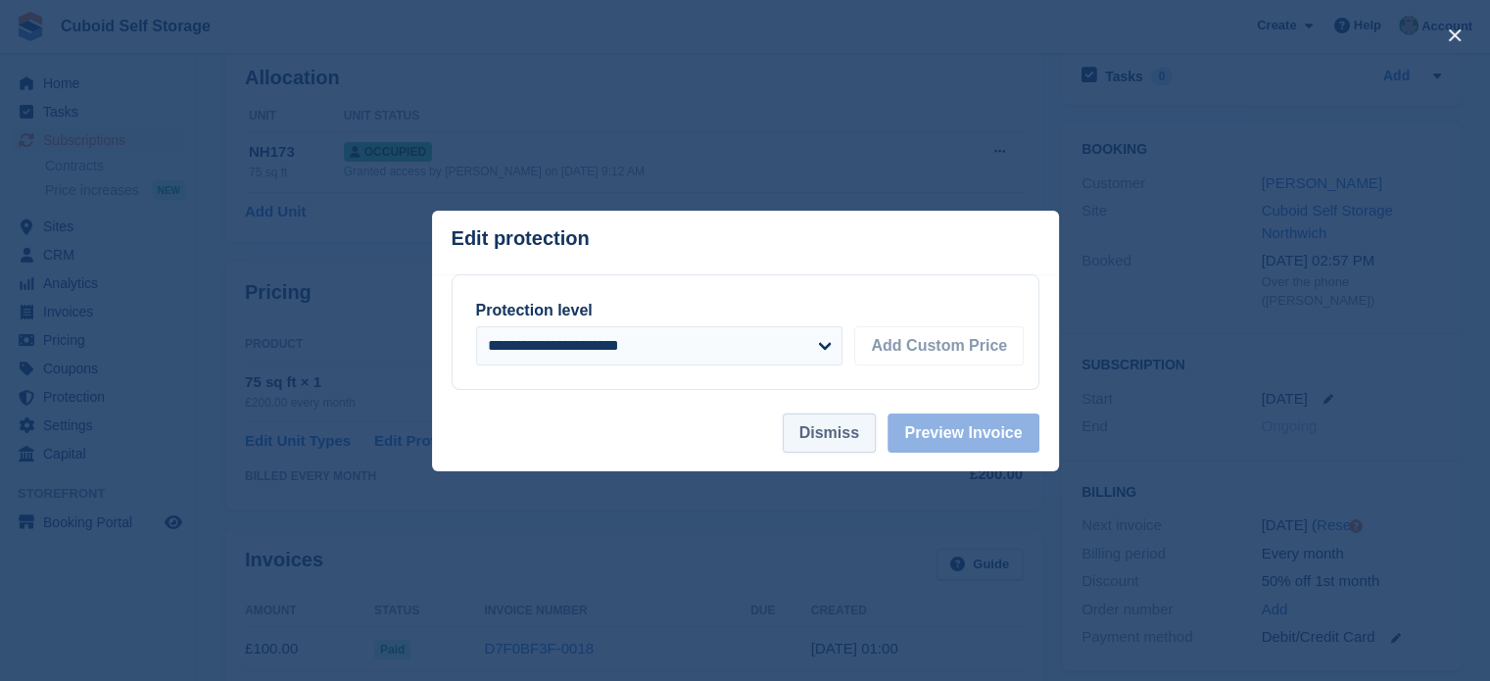
click at [869, 440] on button "Dismiss" at bounding box center [828, 432] width 93 height 39
